Goal: Communication & Community: Answer question/provide support

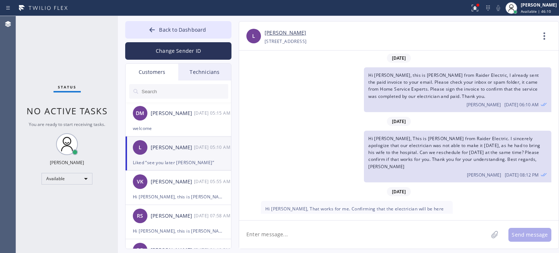
scroll to position [64, 0]
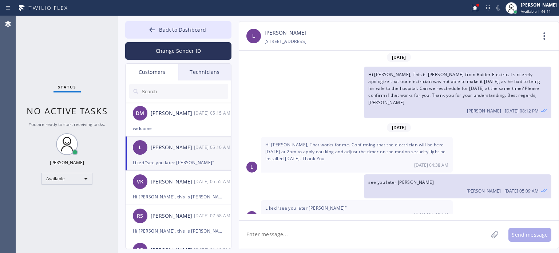
click at [175, 26] on span "Back to Dashboard" at bounding box center [182, 29] width 47 height 7
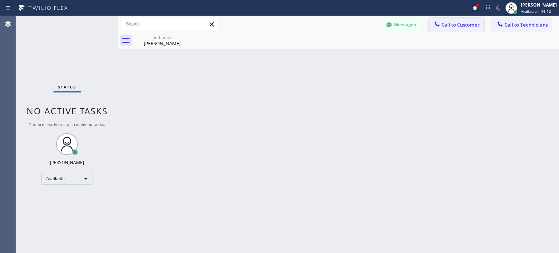
click at [453, 22] on span "Call to Customer" at bounding box center [461, 24] width 38 height 7
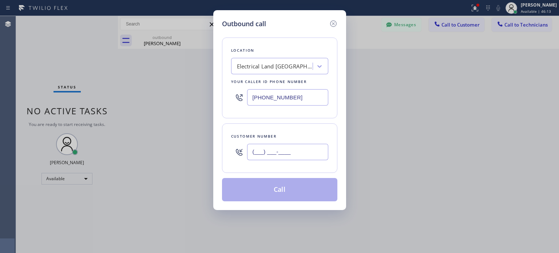
click at [279, 154] on input "(___) ___-____" at bounding box center [287, 152] width 81 height 16
paste input "347) 343-1434"
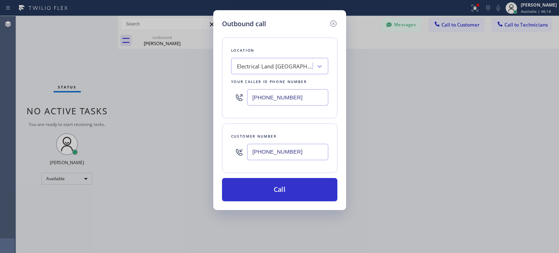
type input "[PHONE_NUMBER]"
click at [272, 98] on input "[PHONE_NUMBER]" at bounding box center [287, 97] width 81 height 16
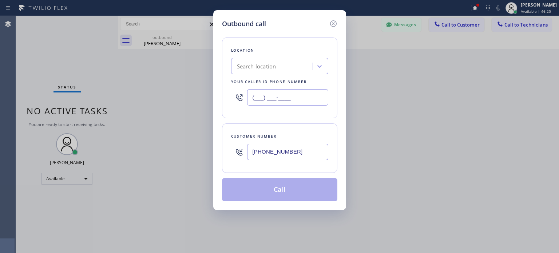
type input "(___) ___-____"
click at [282, 62] on div "Search location" at bounding box center [272, 66] width 79 height 13
paste input "[PERSON_NAME] HVAC Repair"
type input "[PERSON_NAME] HVAC Repair"
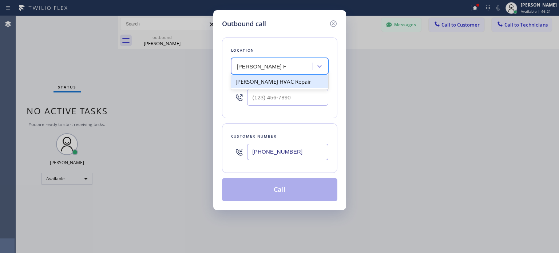
click at [275, 83] on div "[PERSON_NAME] HVAC Repair" at bounding box center [279, 81] width 97 height 13
type input "[PHONE_NUMBER]"
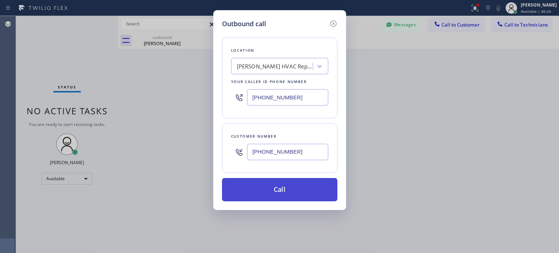
click at [274, 188] on button "Call" at bounding box center [279, 189] width 115 height 23
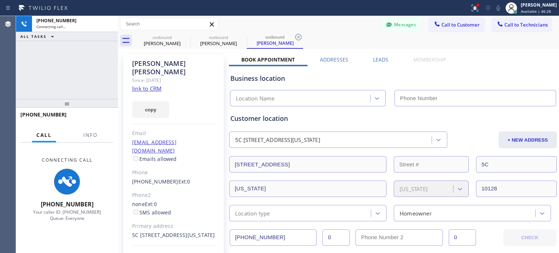
type input "[PHONE_NUMBER]"
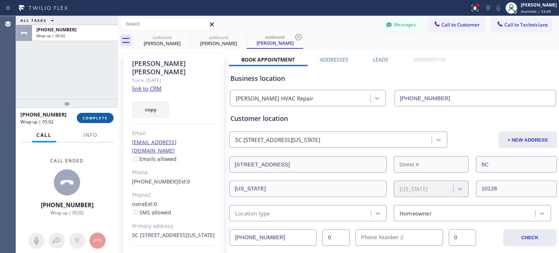
click at [93, 115] on button "COMPLETE" at bounding box center [95, 118] width 37 height 10
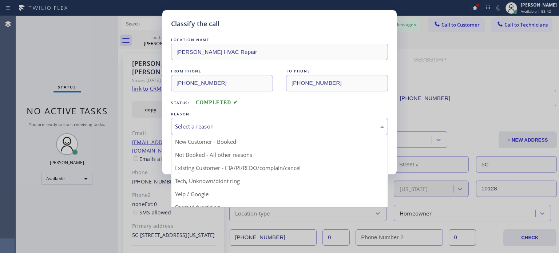
click at [211, 125] on div "Select a reason" at bounding box center [279, 126] width 209 height 8
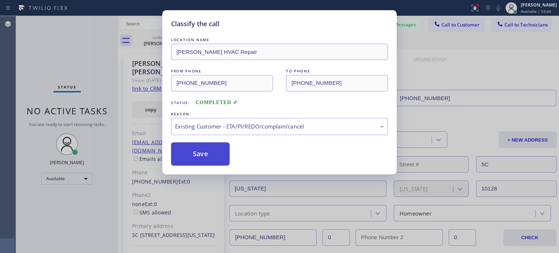
click at [212, 148] on button "Save" at bounding box center [200, 153] width 59 height 23
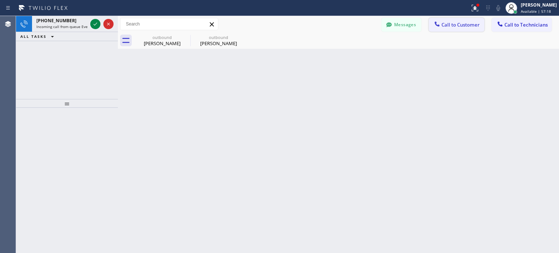
click at [463, 23] on span "Call to Customer" at bounding box center [461, 24] width 38 height 7
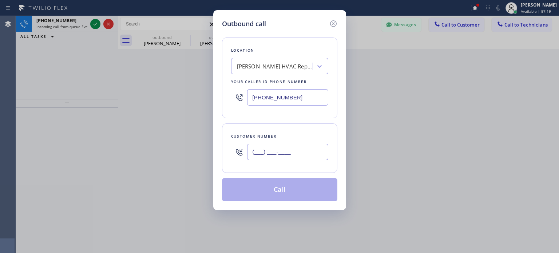
click at [293, 149] on input "(___) ___-____" at bounding box center [287, 152] width 81 height 16
paste input "347) 343-1434"
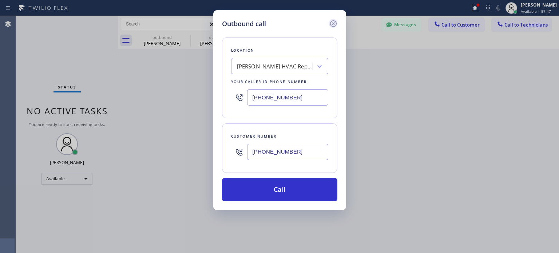
click at [335, 23] on icon at bounding box center [333, 23] width 9 height 9
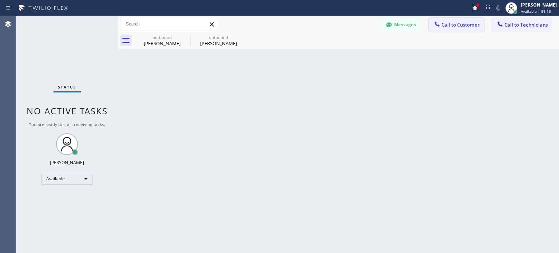
click at [441, 22] on div at bounding box center [437, 24] width 9 height 9
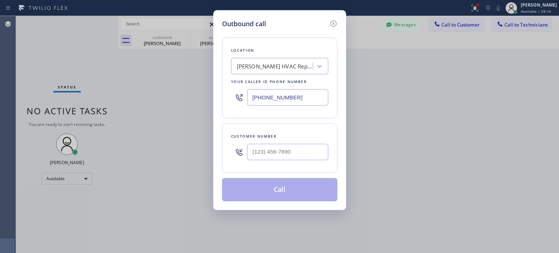
click at [287, 160] on div at bounding box center [287, 152] width 81 height 24
click at [284, 150] on input "(___) ___-____" at bounding box center [287, 152] width 81 height 16
paste input "347) 343-1434"
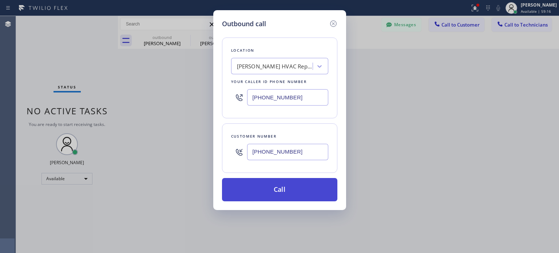
type input "[PHONE_NUMBER]"
click at [280, 192] on button "Call" at bounding box center [279, 189] width 115 height 23
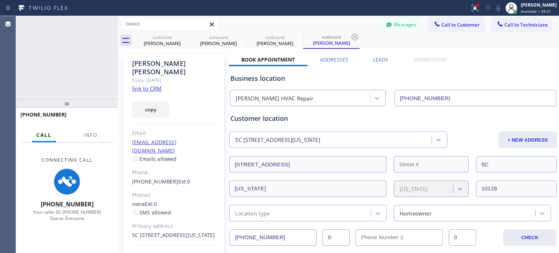
type input "[PHONE_NUMBER]"
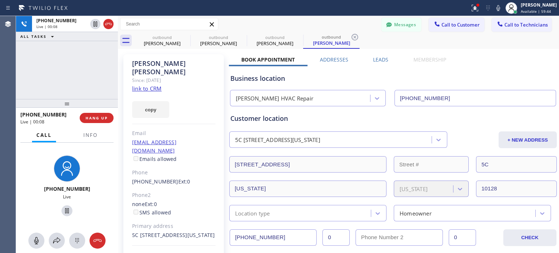
click at [441, 79] on div "Business location" at bounding box center [394, 79] width 326 height 10
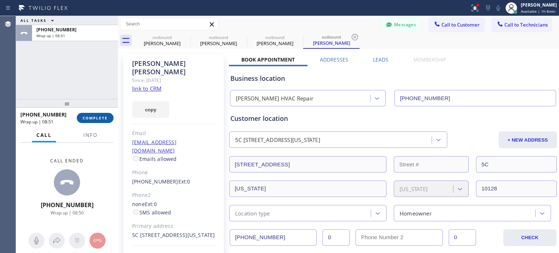
click at [102, 114] on button "COMPLETE" at bounding box center [95, 118] width 37 height 10
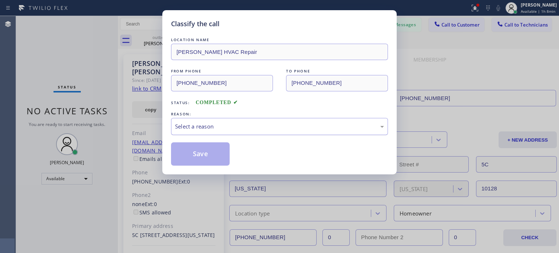
click at [230, 126] on div "Select a reason" at bounding box center [279, 126] width 209 height 8
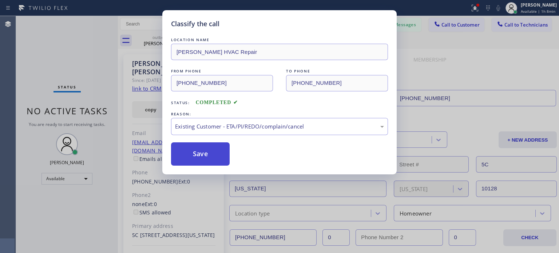
click at [211, 148] on button "Save" at bounding box center [200, 153] width 59 height 23
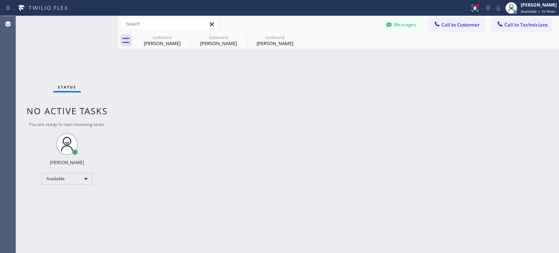
drag, startPoint x: 455, startPoint y: 144, endPoint x: 457, endPoint y: 137, distance: 7.2
click at [455, 144] on div "Back to Dashboard Change Sender ID Customers Technicians [PERSON_NAME] [DATE] 0…" at bounding box center [338, 134] width 441 height 237
click at [523, 27] on span "Call to Technicians" at bounding box center [526, 24] width 43 height 7
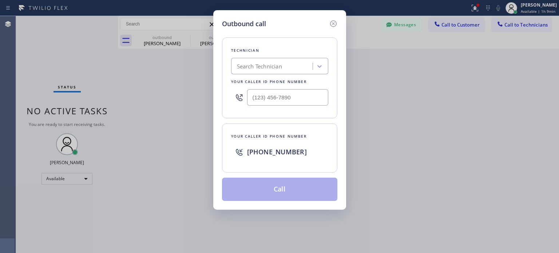
click at [264, 150] on span "[PHONE_NUMBER]" at bounding box center [277, 152] width 60 height 9
copy span "[PHONE_NUMBER]"
click at [455, 132] on div "Outbound call Technician Search Technician Your caller id phone number Your cal…" at bounding box center [279, 126] width 559 height 253
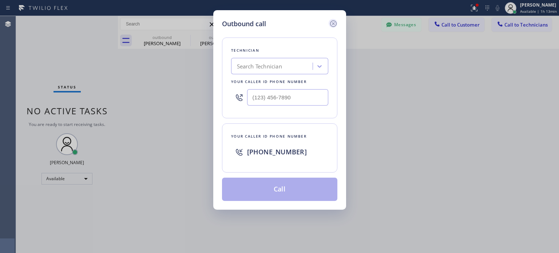
click at [332, 21] on icon at bounding box center [333, 23] width 9 height 9
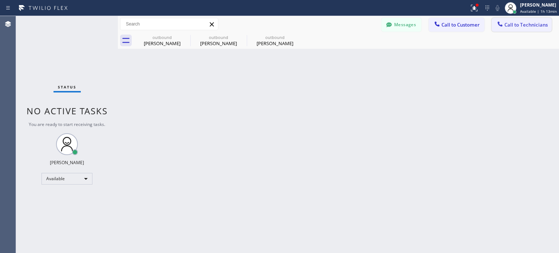
click at [505, 23] on span "Call to Technicians" at bounding box center [526, 24] width 43 height 7
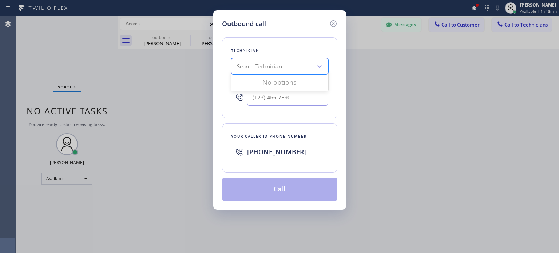
click at [251, 65] on div "Search Technician" at bounding box center [259, 66] width 45 height 8
type input "giova"
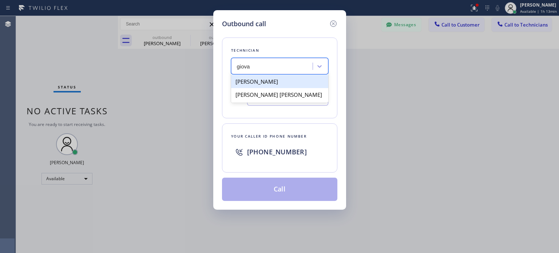
click at [256, 83] on div "[PERSON_NAME]" at bounding box center [279, 81] width 97 height 13
type input "[PHONE_NUMBER]"
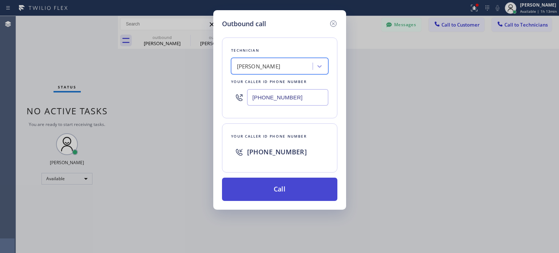
click at [276, 186] on button "Call" at bounding box center [279, 189] width 115 height 23
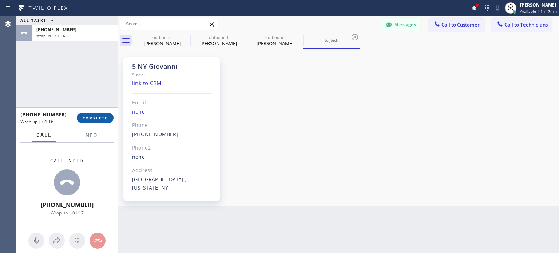
click at [96, 115] on span "COMPLETE" at bounding box center [95, 117] width 25 height 5
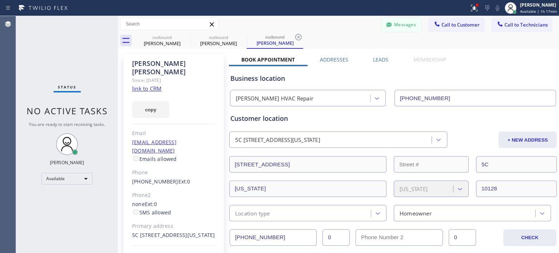
click at [392, 24] on button "Messages" at bounding box center [402, 25] width 40 height 14
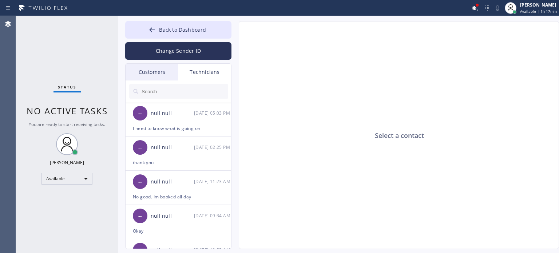
click at [166, 75] on div "Customers" at bounding box center [152, 72] width 53 height 17
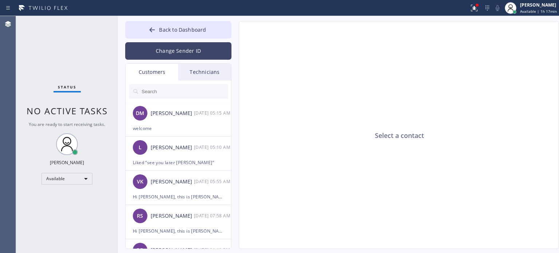
click at [179, 53] on button "Change Sender ID" at bounding box center [178, 50] width 106 height 17
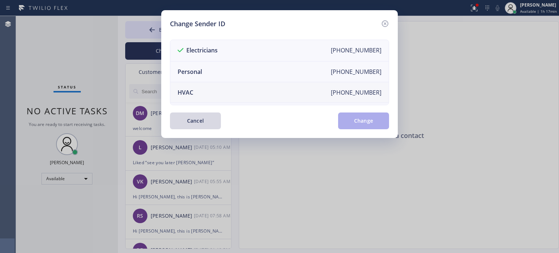
click at [199, 95] on li "HVAC [PHONE_NUMBER]" at bounding box center [279, 92] width 219 height 21
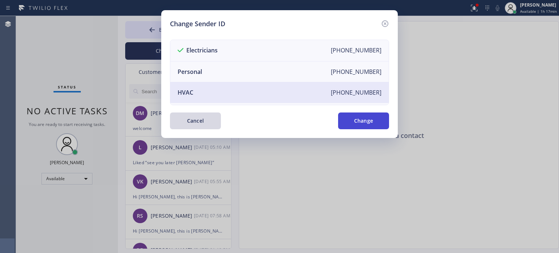
click at [379, 122] on button "Change" at bounding box center [363, 121] width 51 height 17
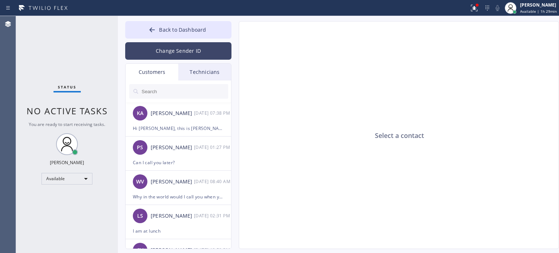
click at [166, 49] on button "Change Sender ID" at bounding box center [178, 50] width 106 height 17
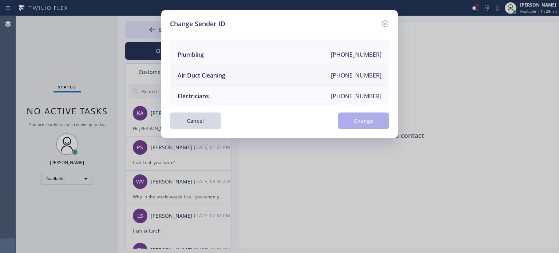
scroll to position [85, 0]
click at [201, 91] on div "Electricians" at bounding box center [193, 95] width 31 height 8
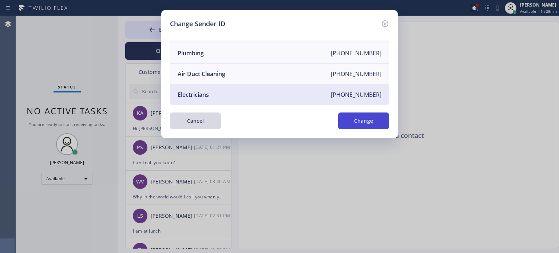
click at [357, 119] on button "Change" at bounding box center [363, 121] width 51 height 17
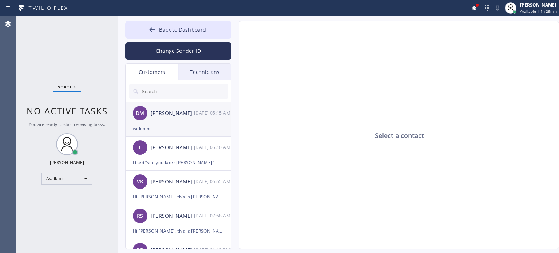
click at [193, 125] on div "welcome" at bounding box center [178, 128] width 91 height 8
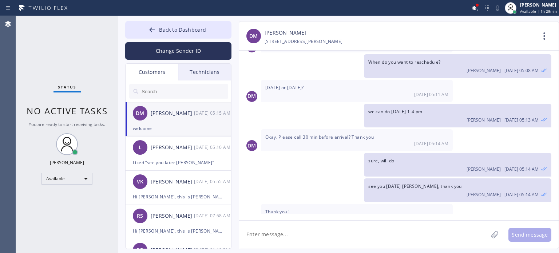
scroll to position [135, 0]
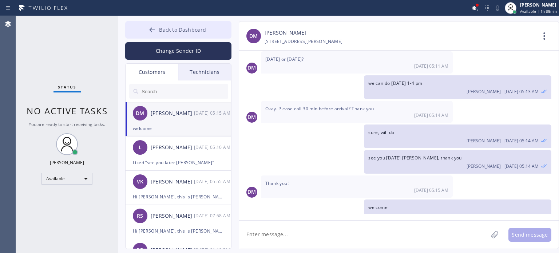
click at [185, 27] on span "Back to Dashboard" at bounding box center [182, 29] width 47 height 7
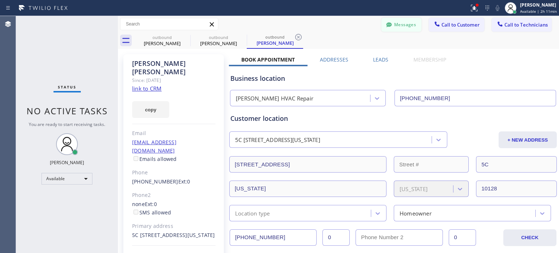
click at [405, 22] on button "Messages" at bounding box center [402, 25] width 40 height 14
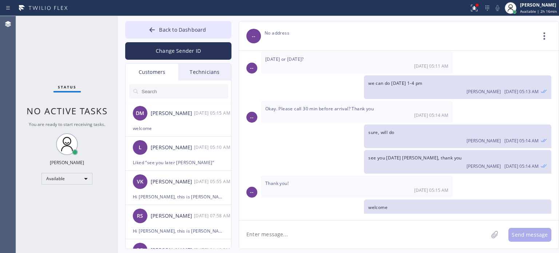
click at [403, 34] on div "Choose phone number No address" at bounding box center [400, 33] width 271 height 8
click at [167, 24] on button "Back to Dashboard" at bounding box center [178, 29] width 106 height 17
